Goal: Transaction & Acquisition: Purchase product/service

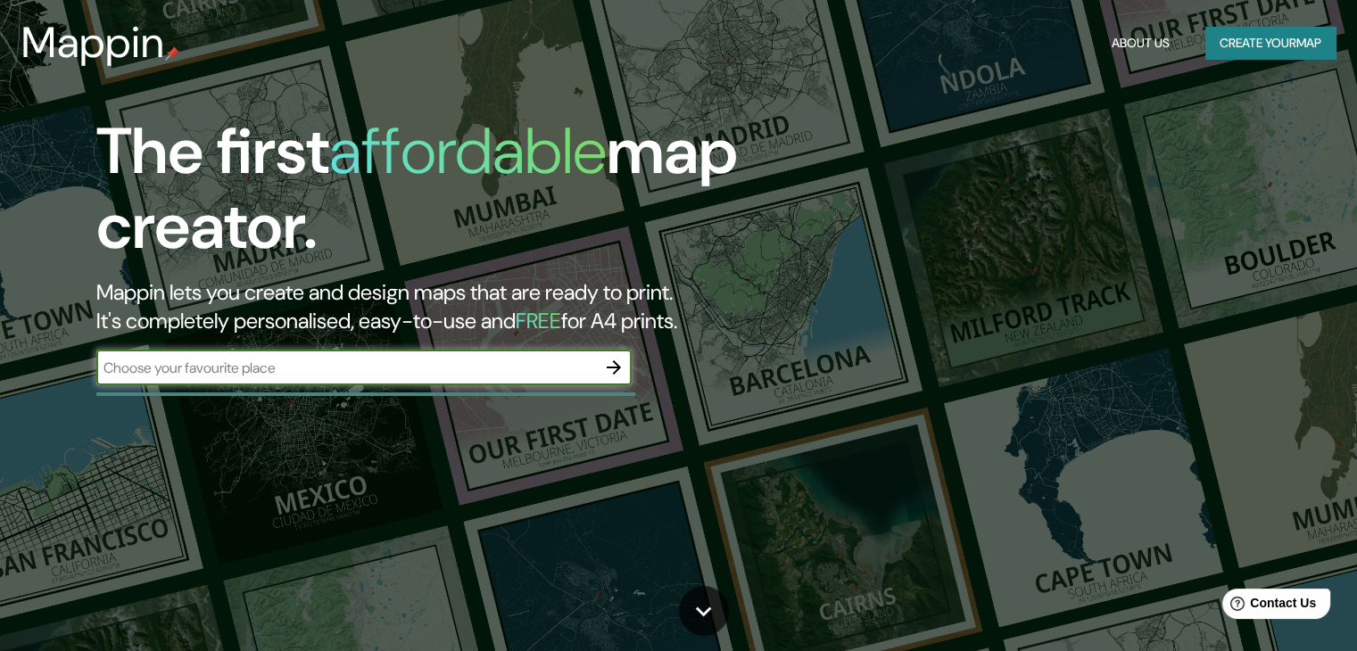
click at [422, 376] on input "text" at bounding box center [346, 368] width 500 height 21
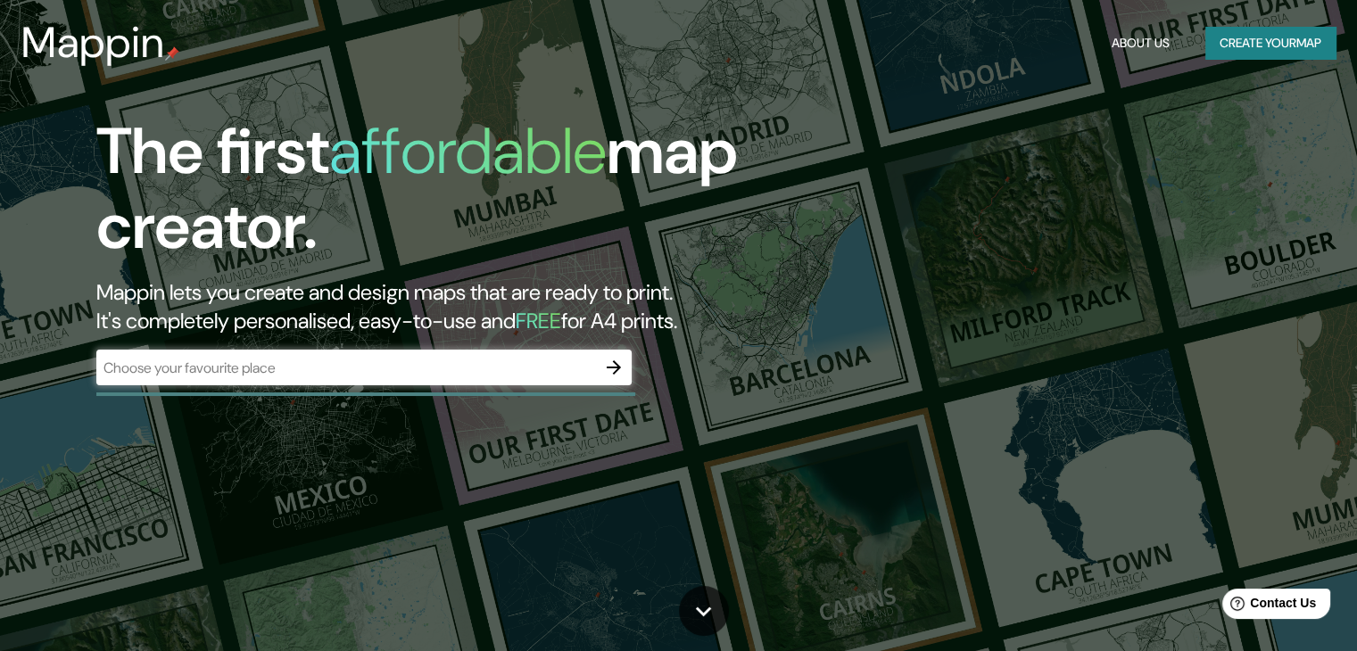
drag, startPoint x: 614, startPoint y: 372, endPoint x: 393, endPoint y: 407, distance: 223.1
click at [435, 414] on div "The first affordable map creator. Mappin lets you create and design maps that a…" at bounding box center [678, 325] width 1357 height 651
click at [307, 379] on div "​" at bounding box center [363, 368] width 535 height 36
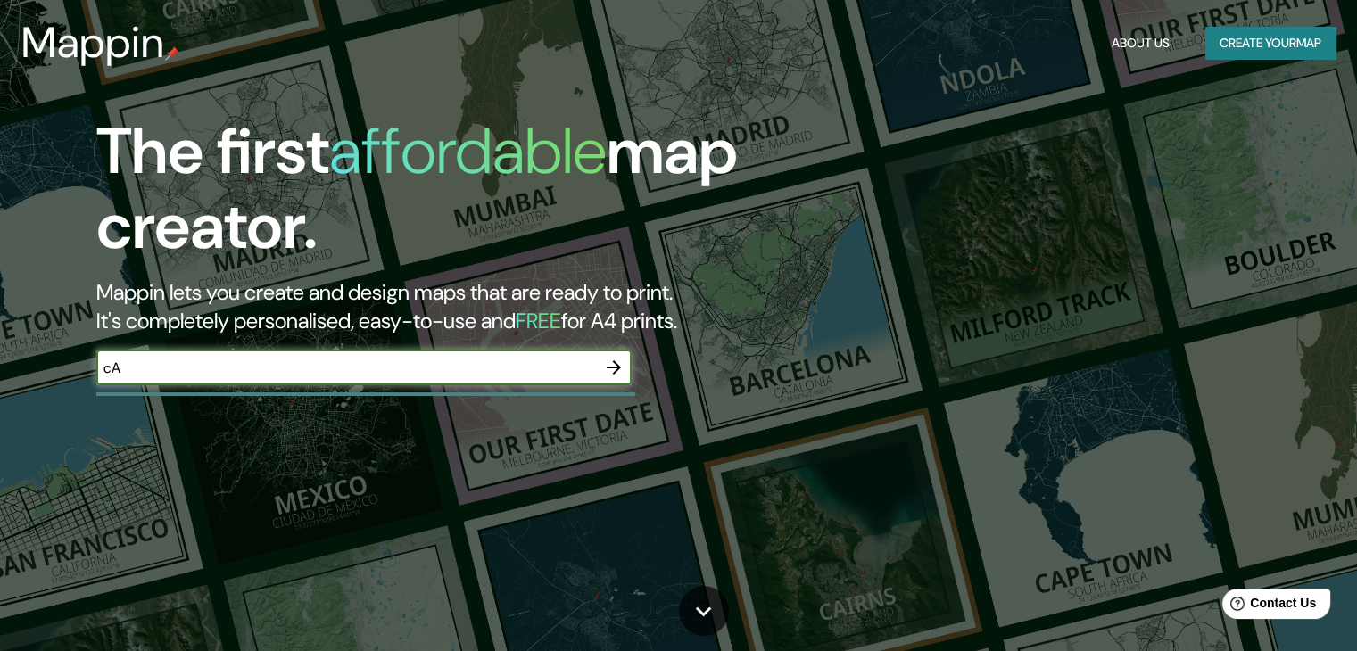
type input "c"
type input "Cancun"
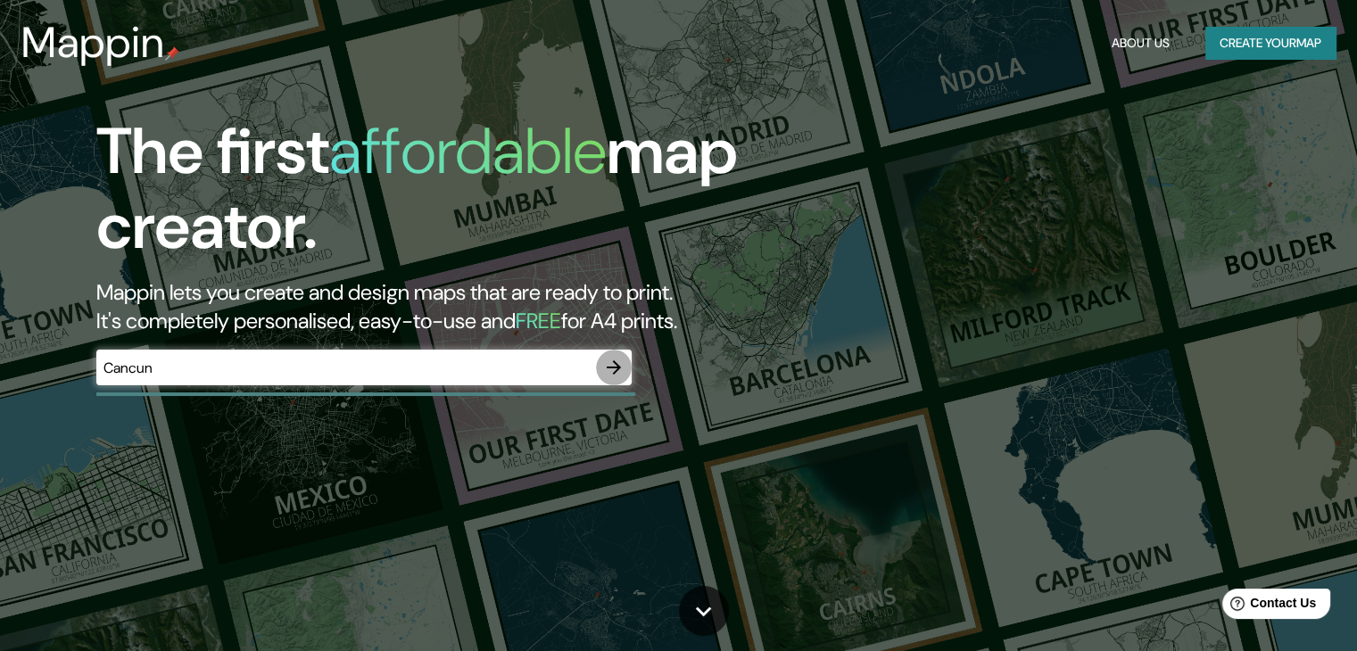
click at [621, 366] on icon "button" at bounding box center [613, 367] width 21 height 21
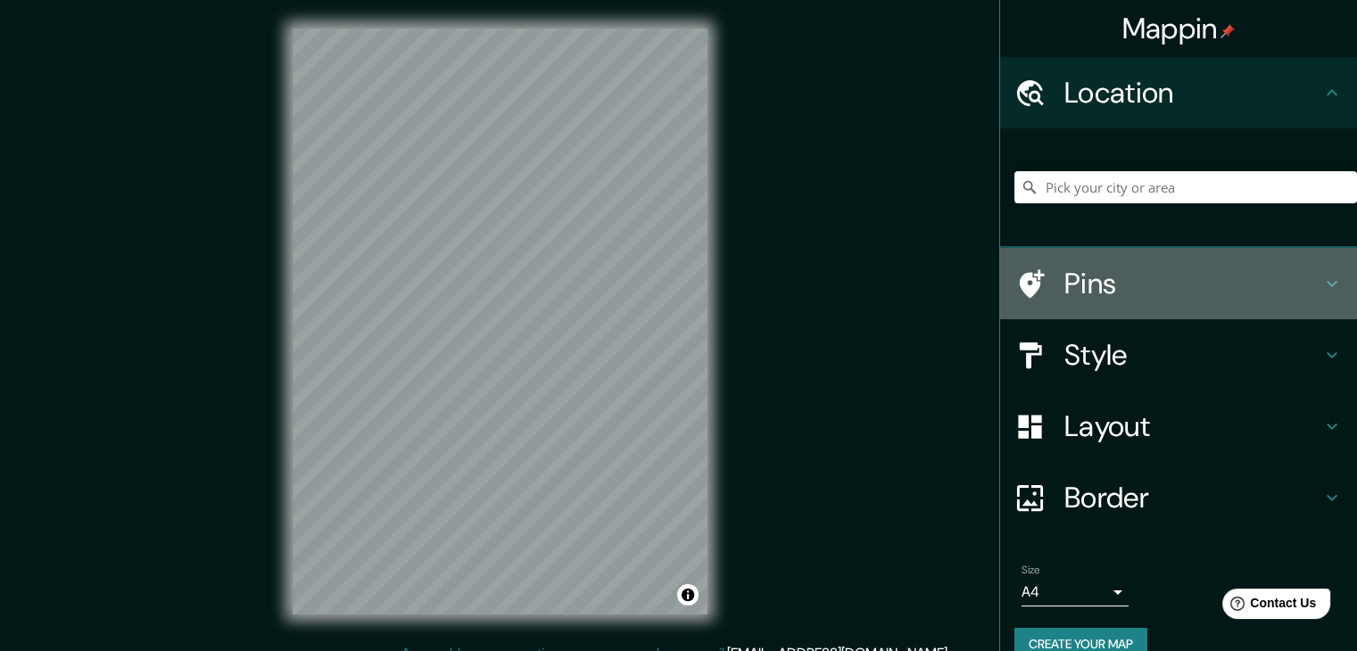
click at [1112, 295] on h4 "Pins" at bounding box center [1192, 284] width 257 height 36
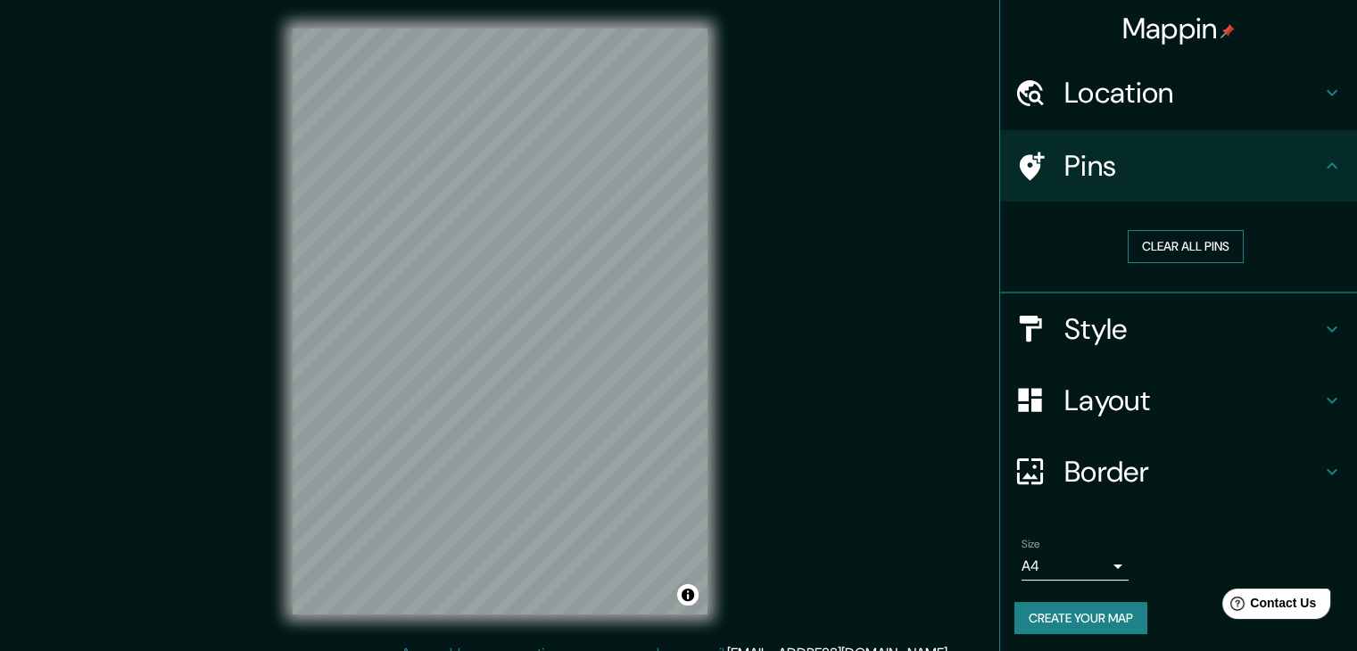
click at [1152, 251] on button "Clear all pins" at bounding box center [1186, 246] width 116 height 33
click at [1172, 235] on button "Clear all pins" at bounding box center [1186, 246] width 116 height 33
click at [1169, 237] on button "Clear all pins" at bounding box center [1186, 246] width 116 height 33
drag, startPoint x: 1169, startPoint y: 238, endPoint x: 1207, endPoint y: 235, distance: 38.5
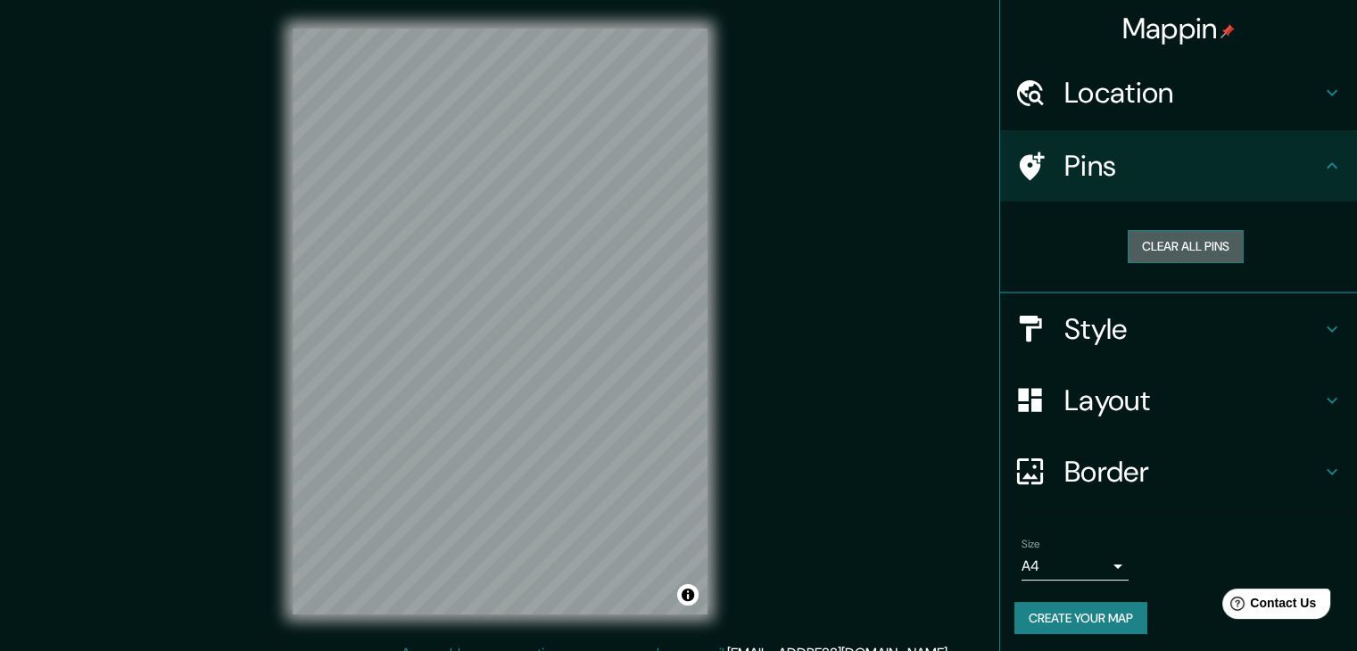
click at [1207, 235] on button "Clear all pins" at bounding box center [1186, 246] width 116 height 33
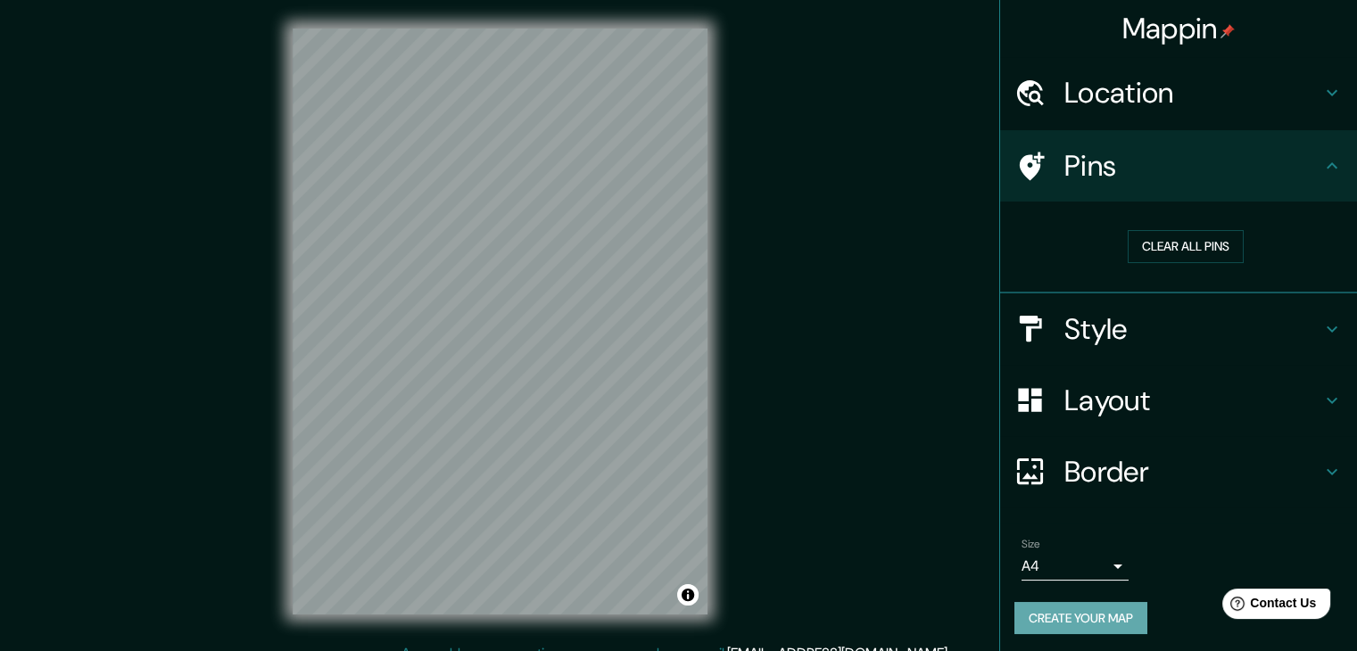
click at [1092, 625] on button "Create your map" at bounding box center [1080, 618] width 133 height 33
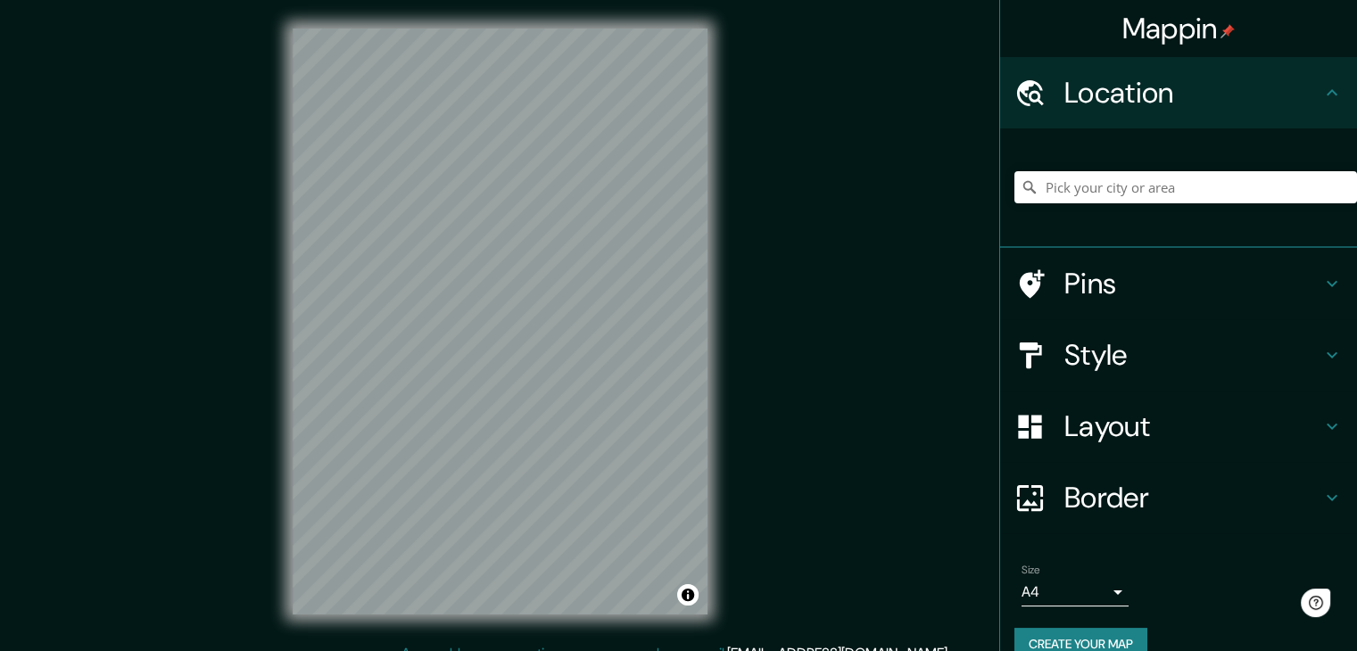
click at [276, 344] on div "© Mapbox © OpenStreetMap Improve this map" at bounding box center [500, 321] width 472 height 643
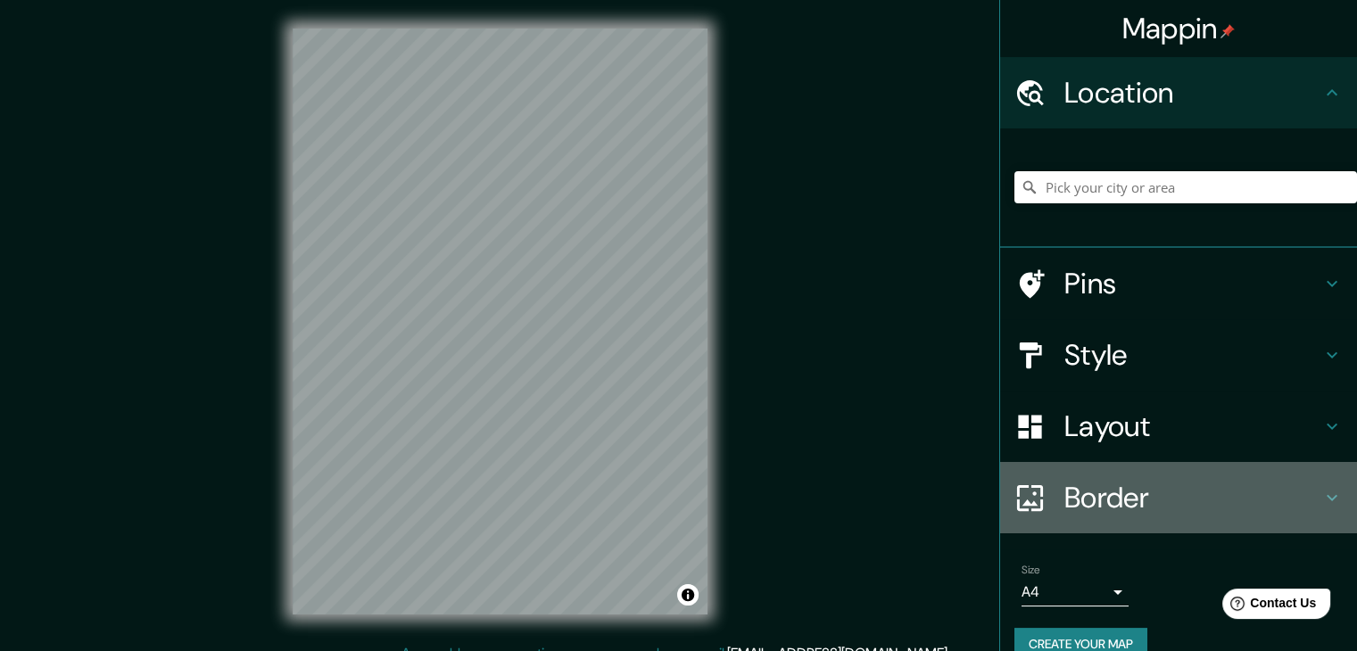
click at [1135, 476] on div "Border" at bounding box center [1178, 497] width 357 height 71
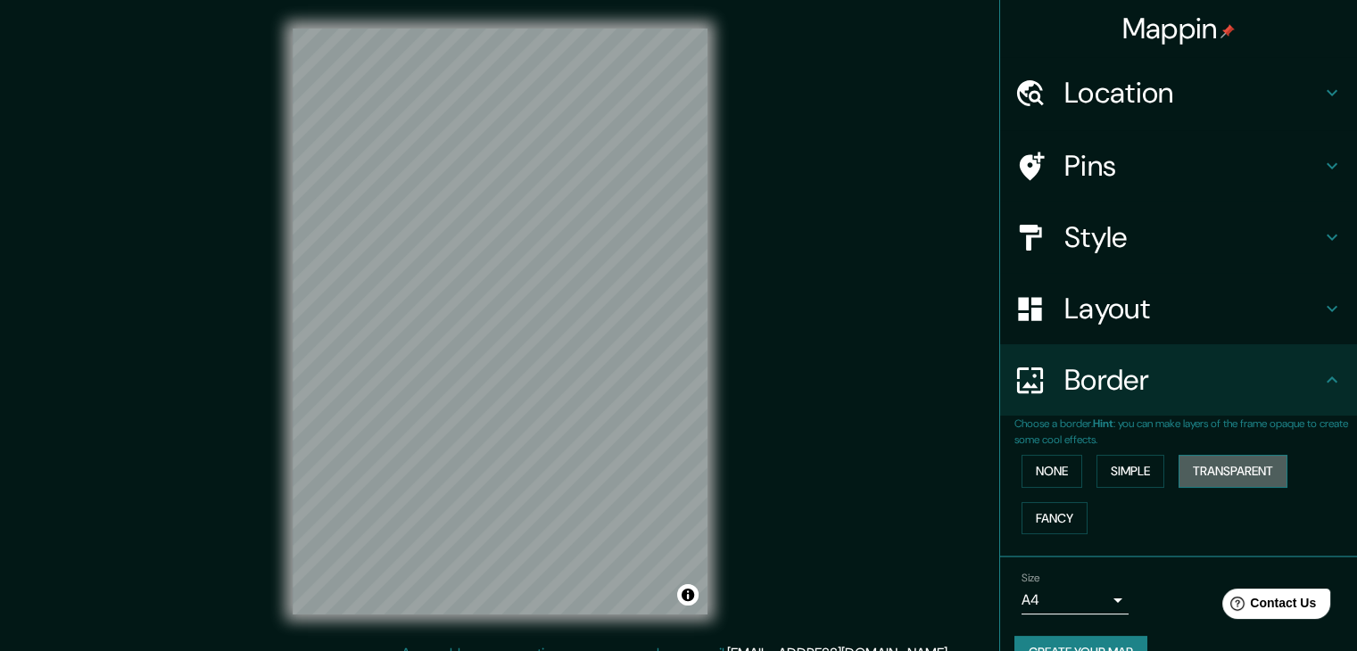
click at [1206, 474] on button "Transparent" at bounding box center [1233, 471] width 109 height 33
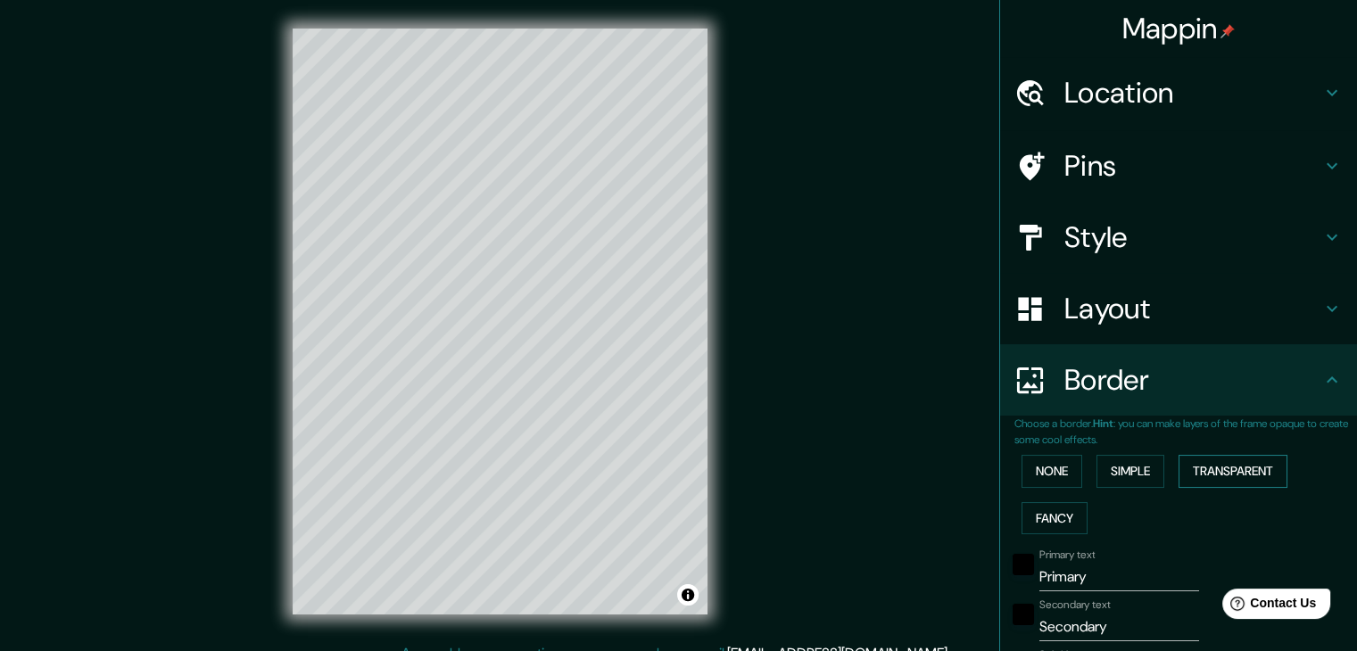
click at [1214, 476] on button "Transparent" at bounding box center [1233, 471] width 109 height 33
type input "223"
type input "37"
click at [1052, 522] on button "Fancy" at bounding box center [1055, 518] width 66 height 33
click at [1108, 482] on button "Simple" at bounding box center [1130, 471] width 68 height 33
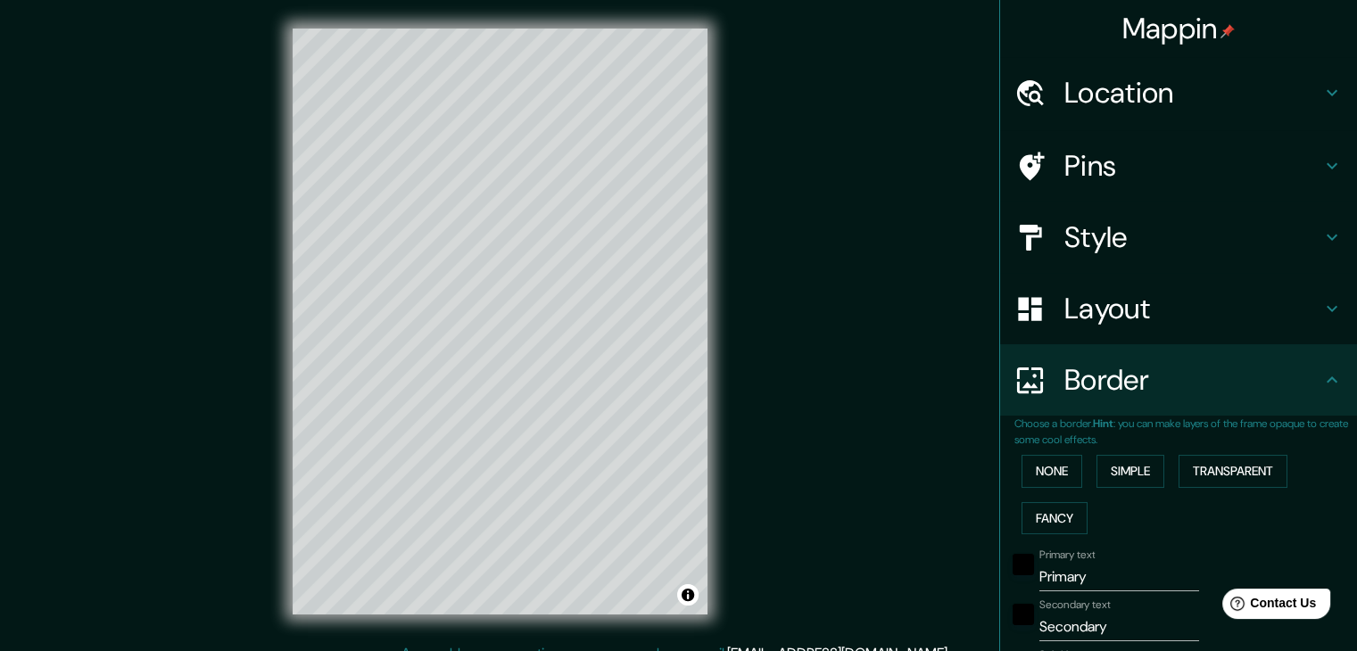
click at [1031, 492] on div "None Simple Transparent Fancy" at bounding box center [1185, 495] width 343 height 94
click at [1037, 480] on button "None" at bounding box center [1052, 471] width 61 height 33
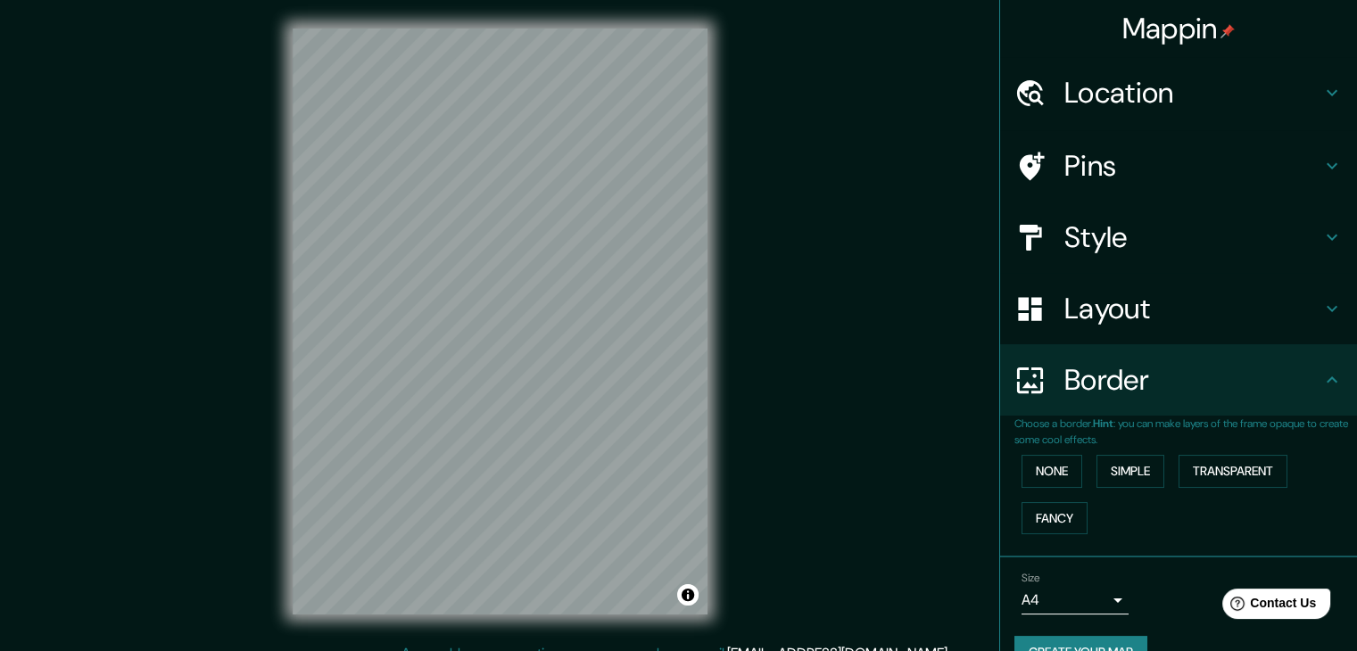
click at [1091, 397] on h4 "Border" at bounding box center [1192, 380] width 257 height 36
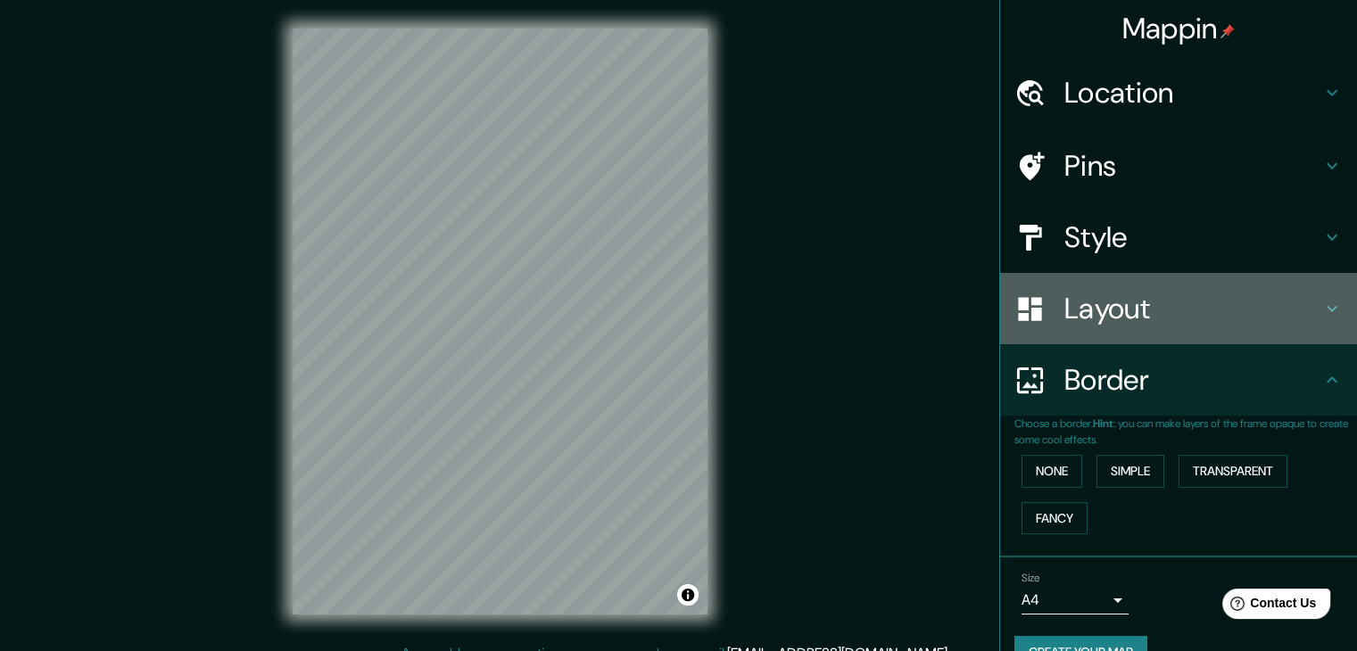
click at [1098, 343] on div "Layout" at bounding box center [1178, 308] width 357 height 71
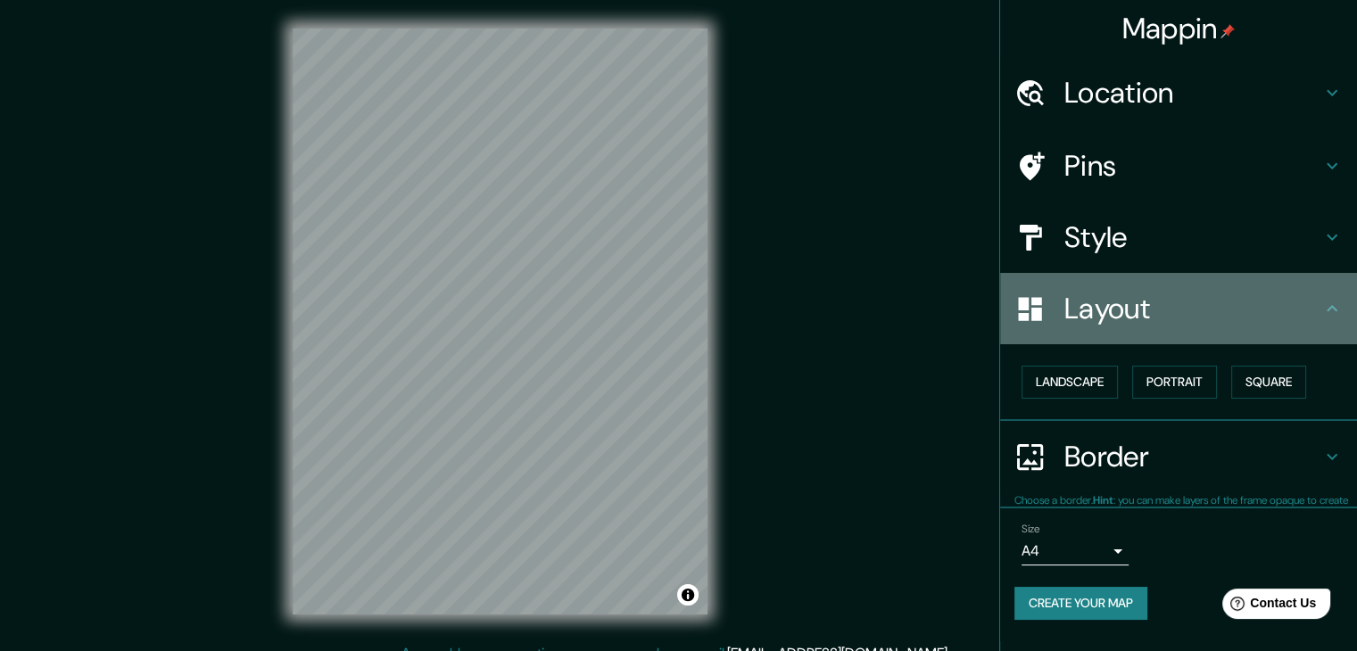
click at [1098, 329] on div "Layout" at bounding box center [1178, 308] width 357 height 71
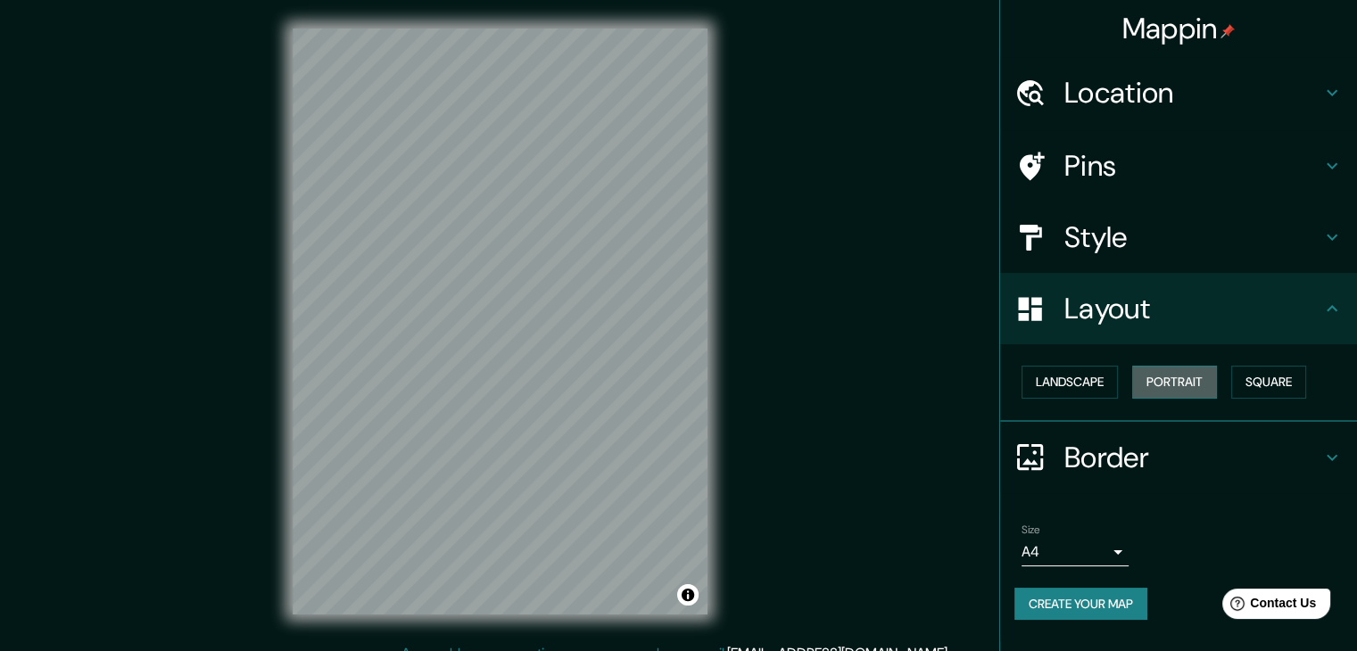
click at [1169, 375] on button "Portrait" at bounding box center [1174, 382] width 85 height 33
click at [1266, 376] on button "Square" at bounding box center [1268, 382] width 75 height 33
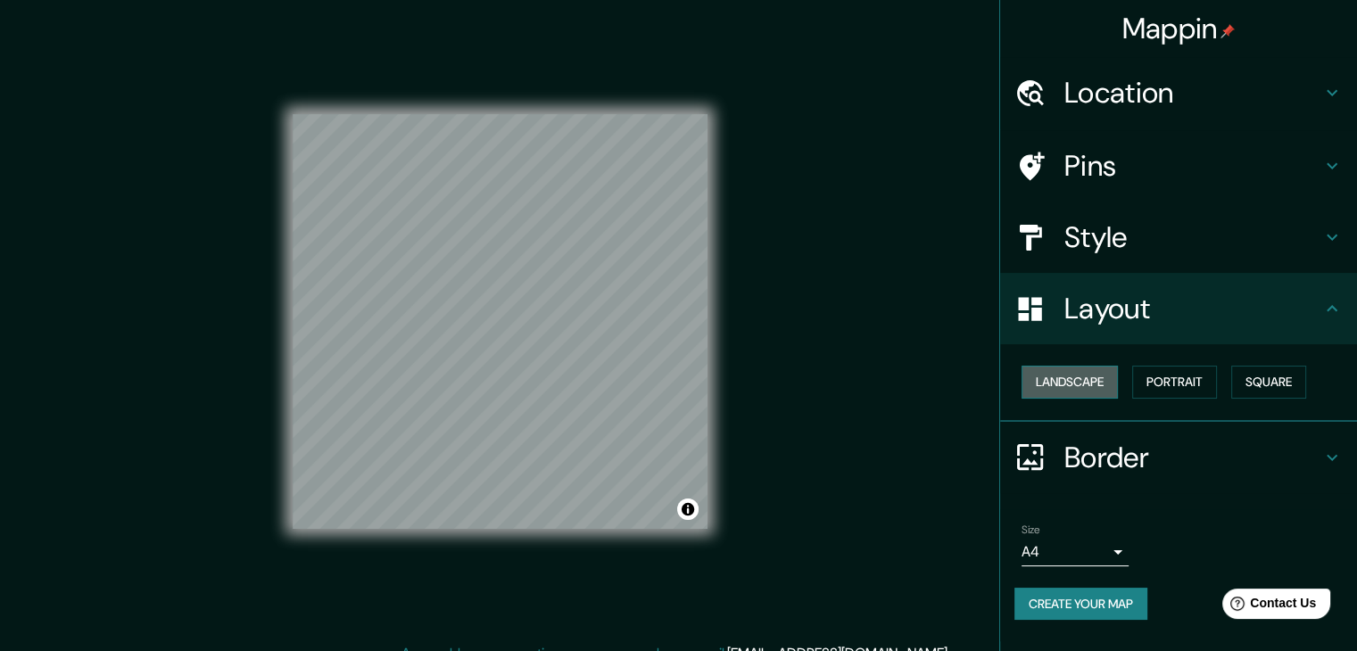
click at [1106, 386] on button "Landscape" at bounding box center [1070, 382] width 96 height 33
